Goal: Go to known website: Go to known website

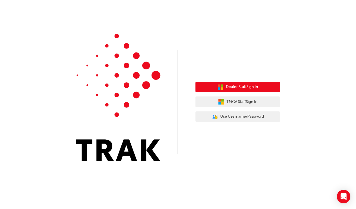
click at [236, 88] on span "Dealer Staff Sign In" at bounding box center [242, 87] width 32 height 6
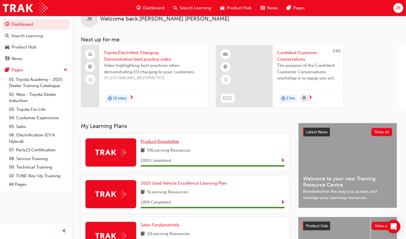
scroll to position [14, 0]
